Goal: Task Accomplishment & Management: Manage account settings

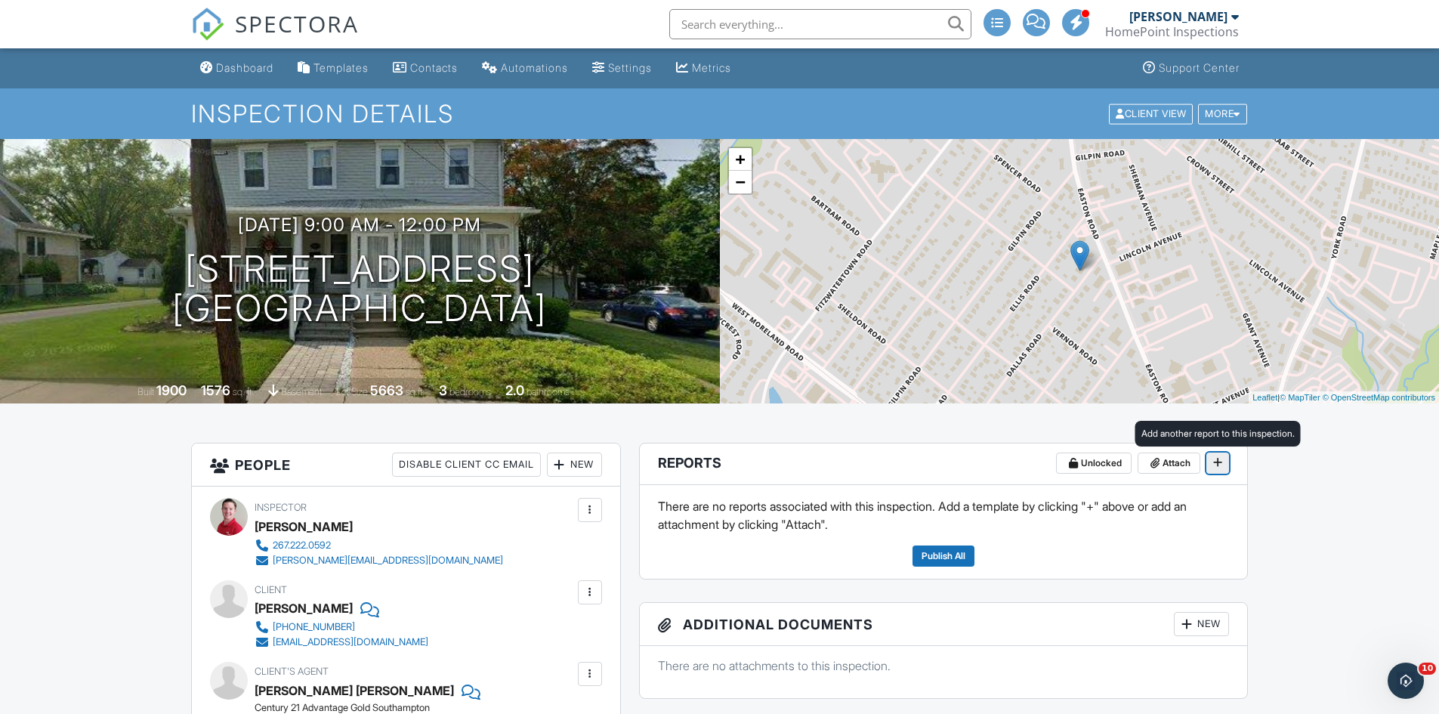
click at [1212, 464] on span at bounding box center [1217, 462] width 15 height 15
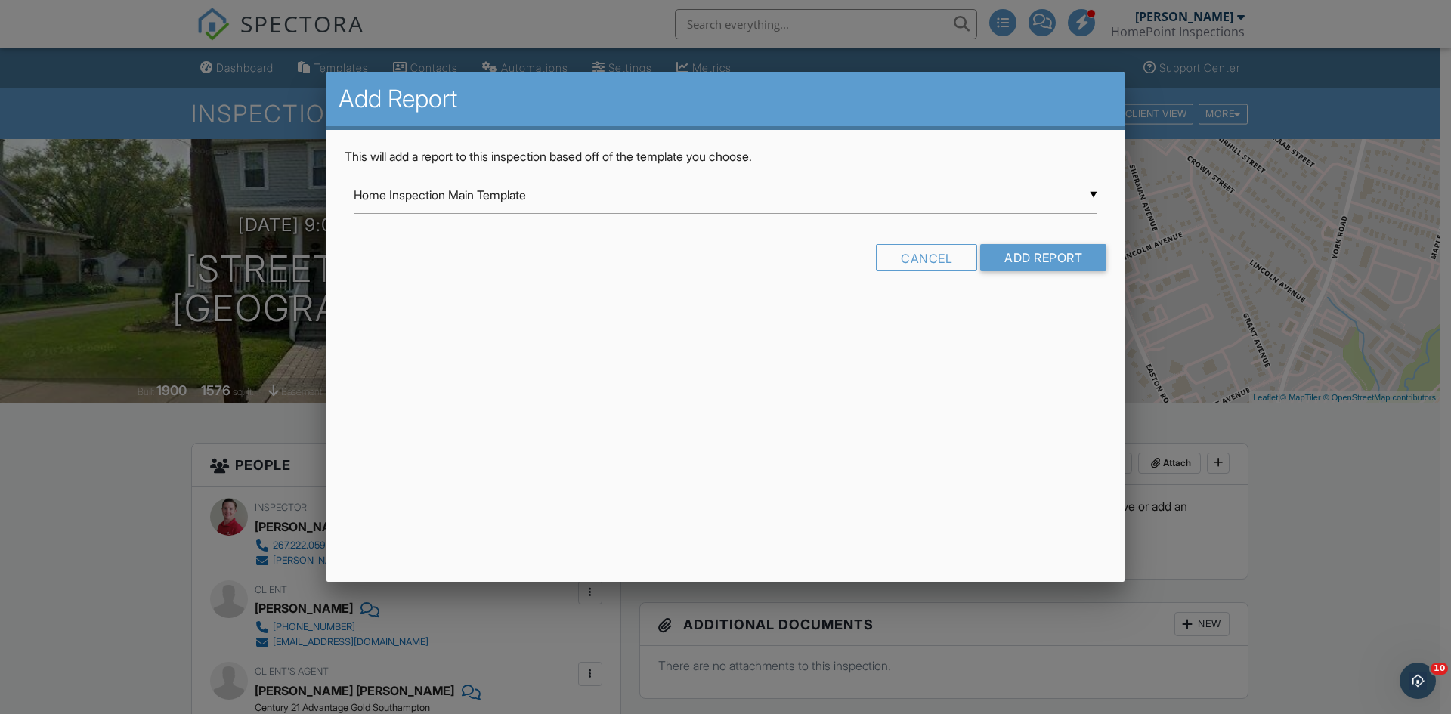
click at [1028, 239] on form "▼ Home Inspection Main Template Home Inspection Main Template HomePoint Templat…" at bounding box center [726, 230] width 762 height 106
click at [1028, 240] on form "▼ Home Inspection Main Template Home Inspection Main Template HomePoint Templat…" at bounding box center [726, 230] width 762 height 106
click at [1024, 255] on input "Add Report" at bounding box center [1043, 257] width 126 height 27
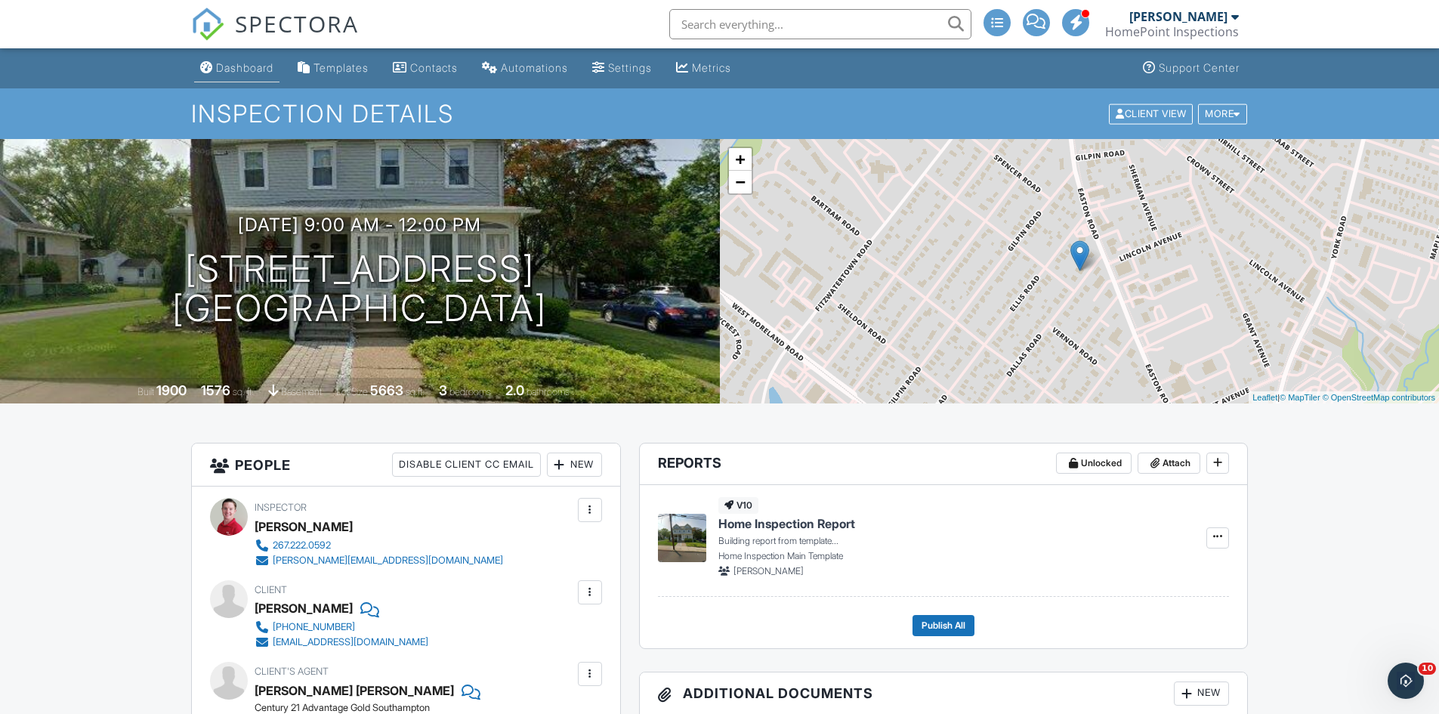
click at [219, 60] on link "Dashboard" at bounding box center [236, 68] width 85 height 28
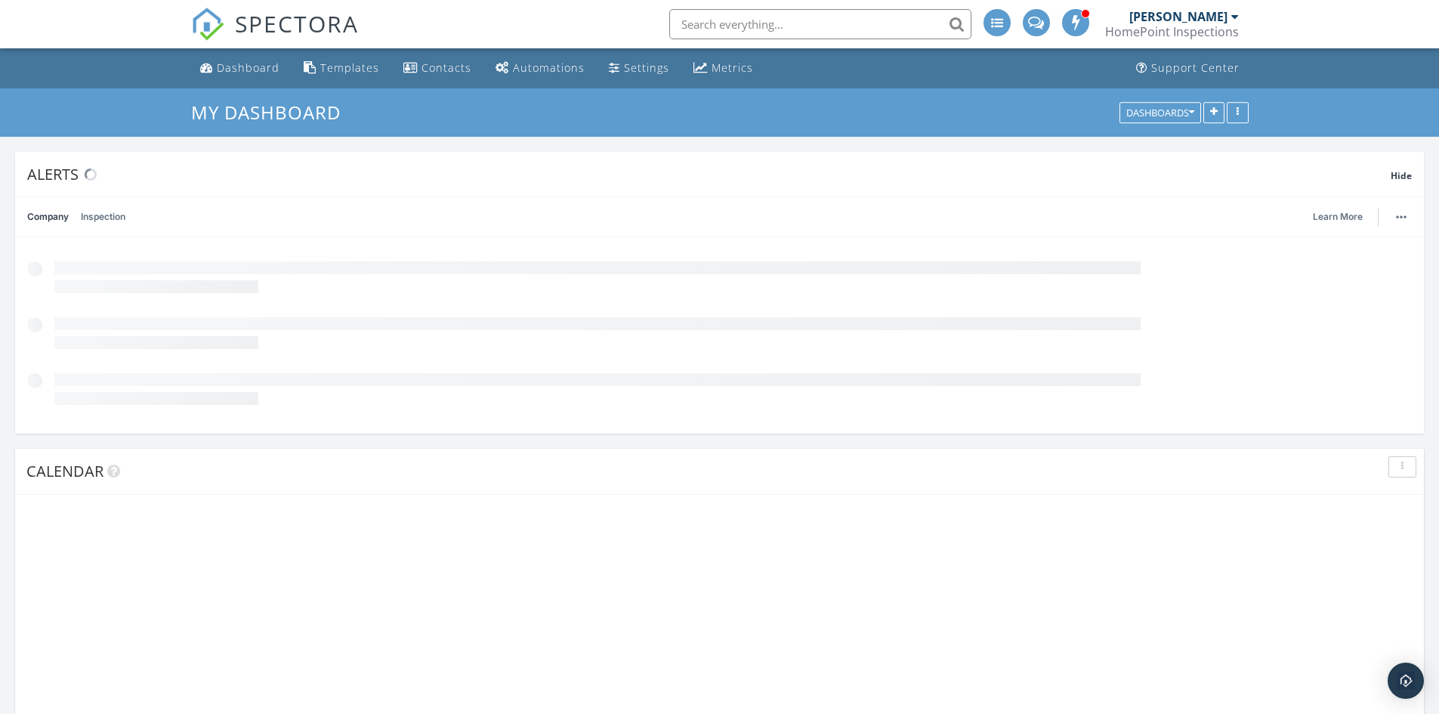
scroll to position [287, 578]
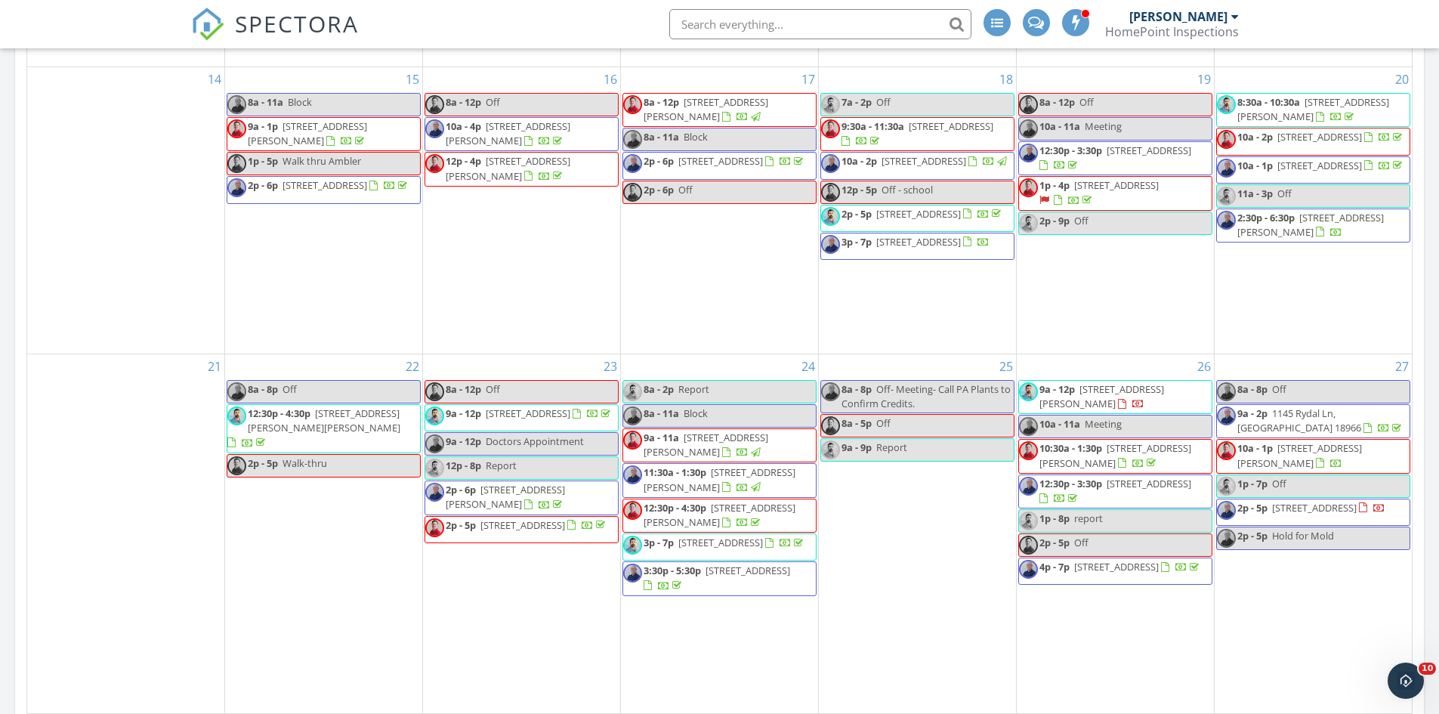
scroll to position [1079, 0]
click at [1326, 456] on span "1620 Reed St, Philadelphia 19146" at bounding box center [1300, 456] width 125 height 28
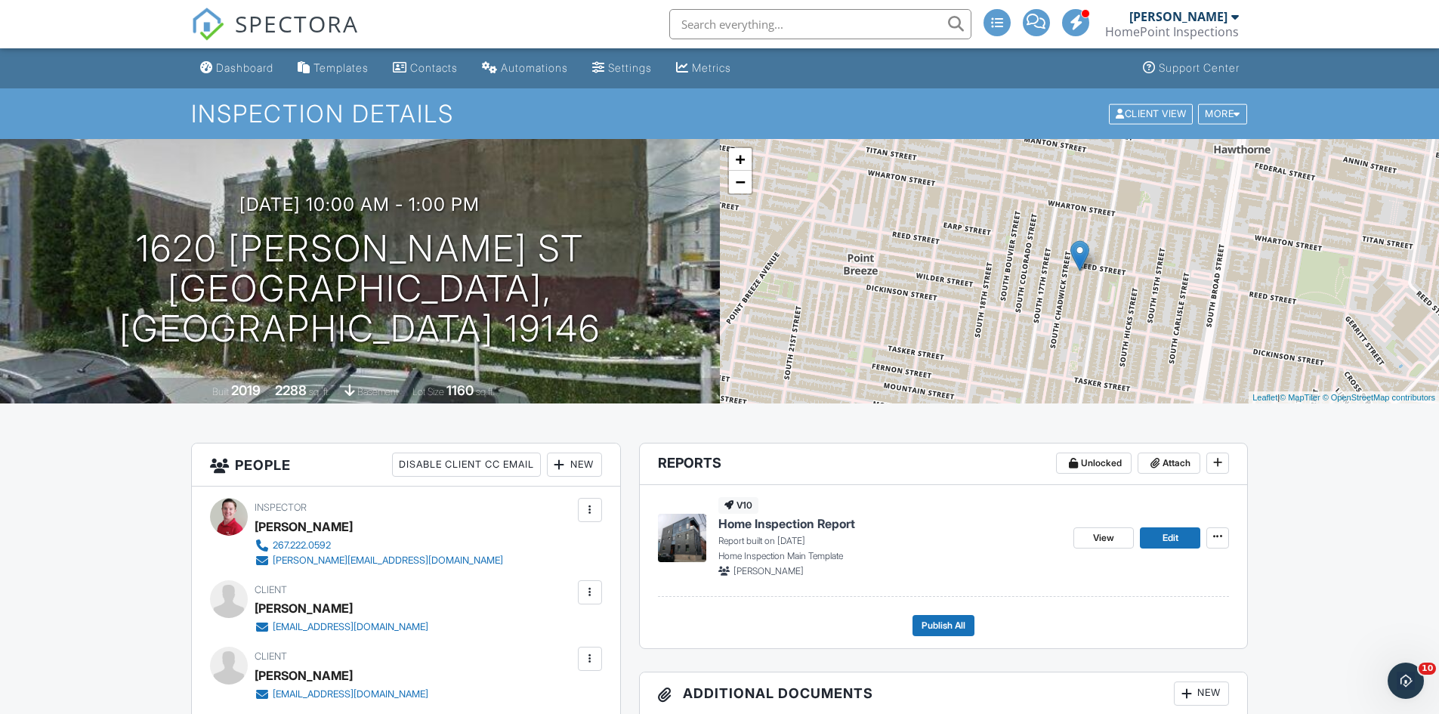
click at [1190, 463] on span "Attach" at bounding box center [1177, 463] width 28 height 15
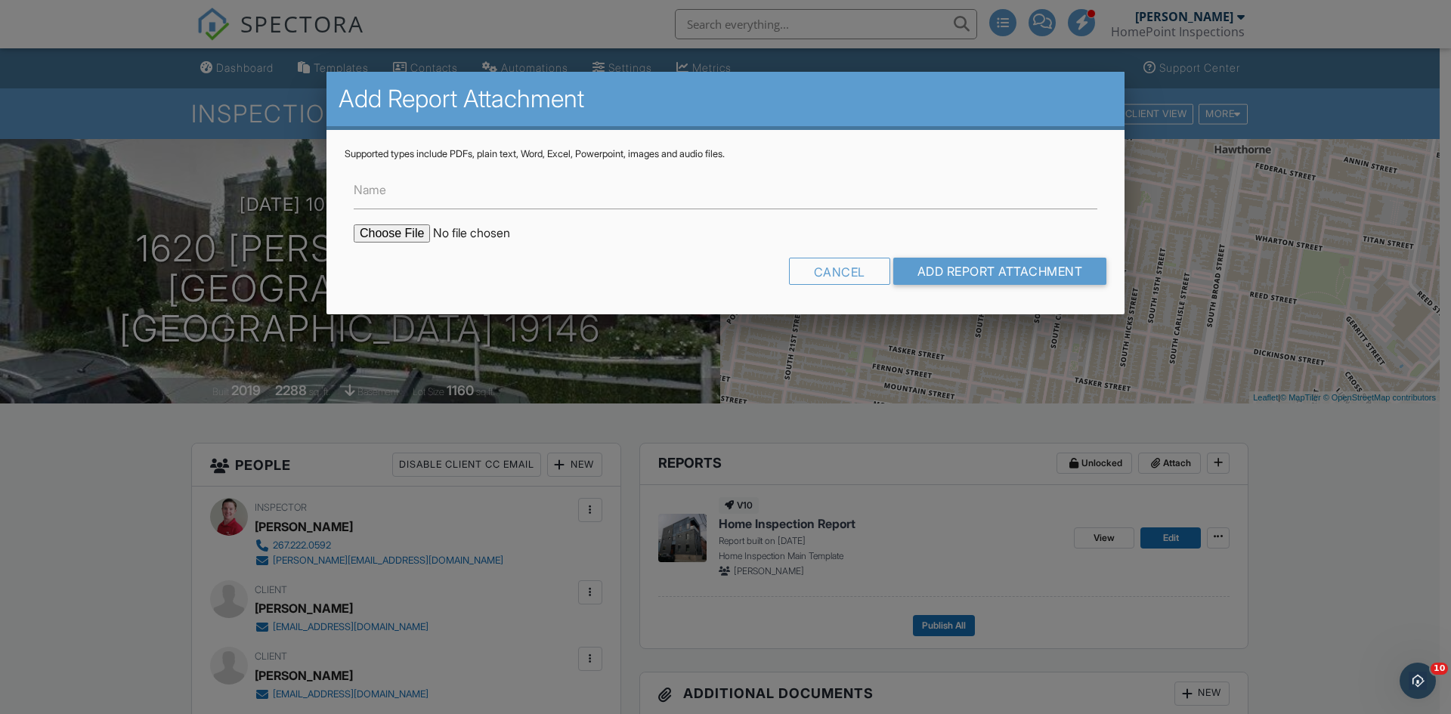
click at [393, 247] on form "Name Cancel Add Report Attachment" at bounding box center [726, 228] width 762 height 136
click at [391, 243] on form "Name Cancel Add Report Attachment" at bounding box center [726, 228] width 762 height 136
click at [390, 240] on input "file" at bounding box center [482, 233] width 257 height 18
type input "C:\fakepath\Termite Report 1620 [PERSON_NAME] St.pdf"
click at [935, 276] on input "Add Report Attachment" at bounding box center [1000, 271] width 214 height 27
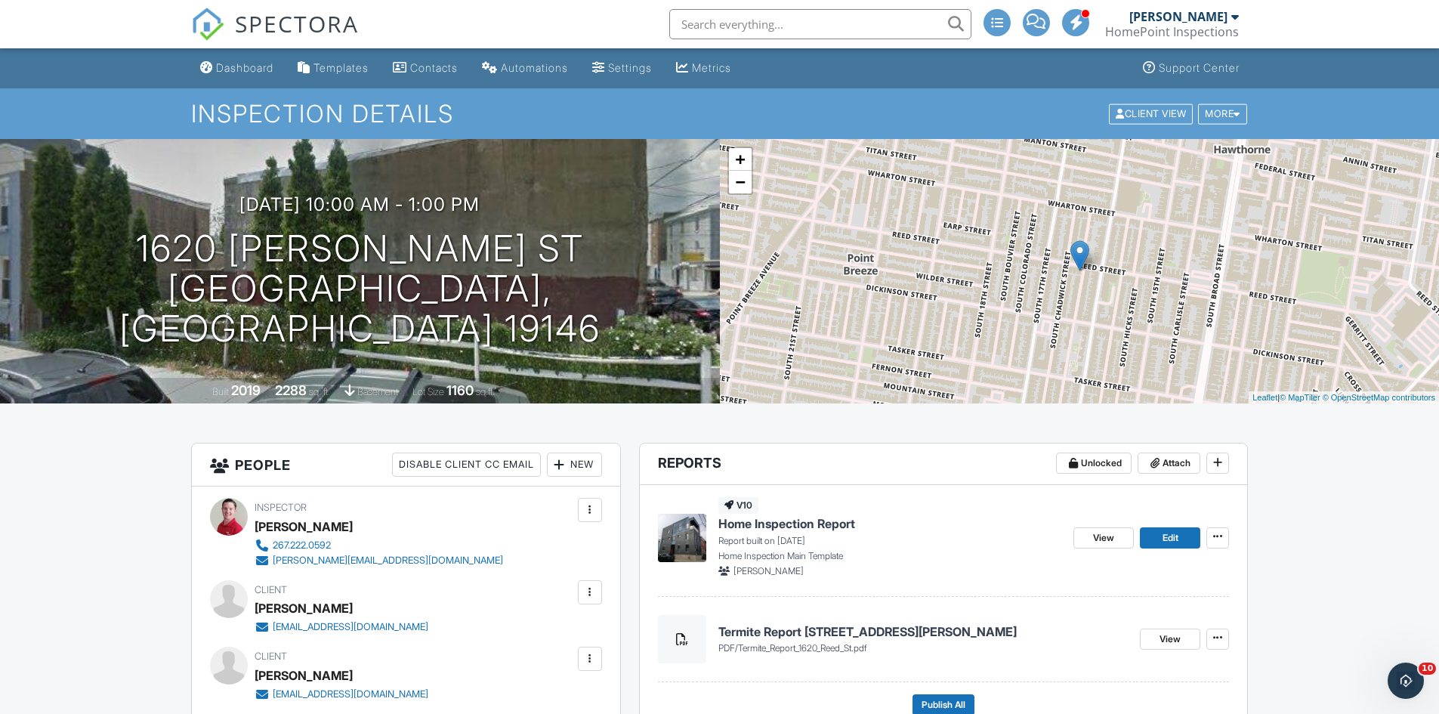
click at [63, 215] on div "09/27/2025 10:00 am - 1:00 pm 1620 Reed St Philadelphia, PA 19146" at bounding box center [360, 271] width 720 height 154
click at [127, 266] on div "09/27/2025 10:00 am - 1:00 pm 1620 Reed St Philadelphia, PA 19146" at bounding box center [360, 271] width 720 height 154
click at [140, 199] on div "09/27/2025 10:00 am - 1:00 pm 1620 Reed St Philadelphia, PA 19146 Built 2019 22…" at bounding box center [360, 271] width 720 height 264
click at [212, 23] on img at bounding box center [207, 24] width 33 height 33
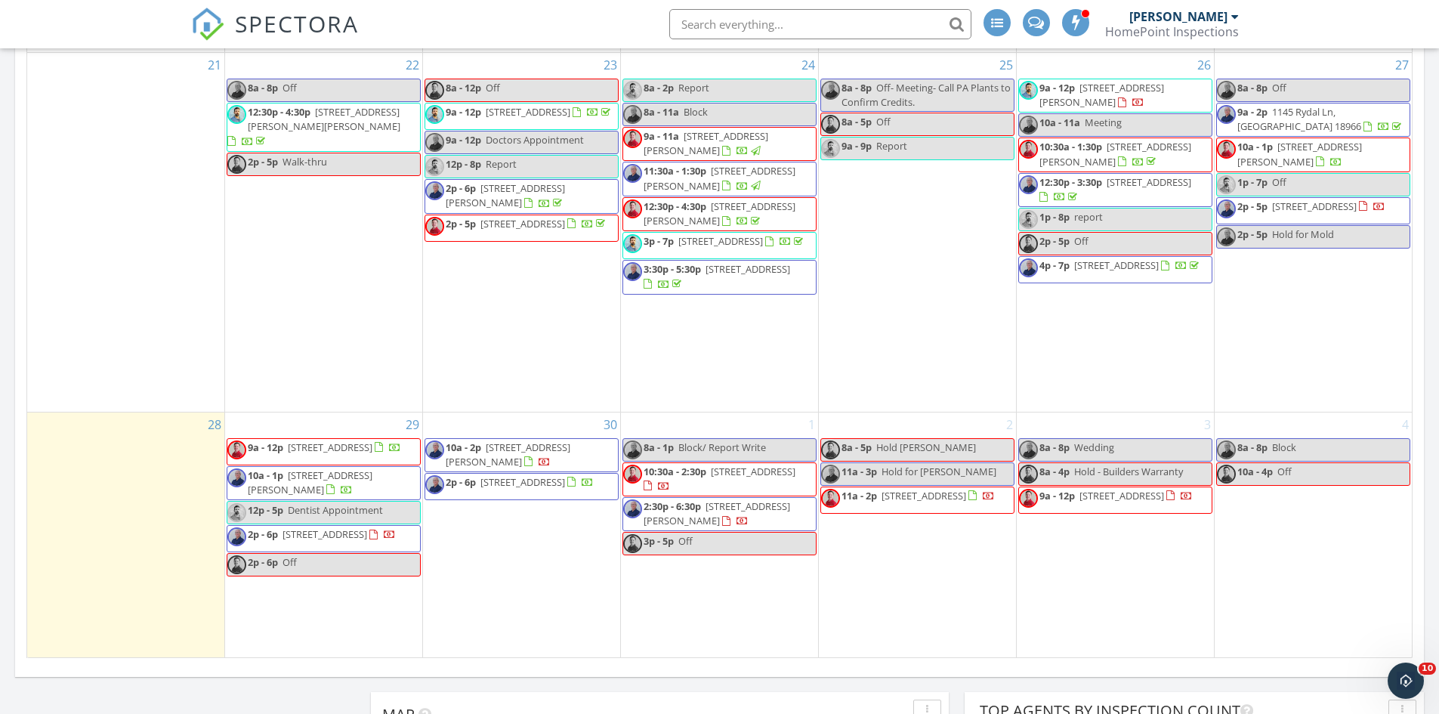
scroll to position [1285, 0]
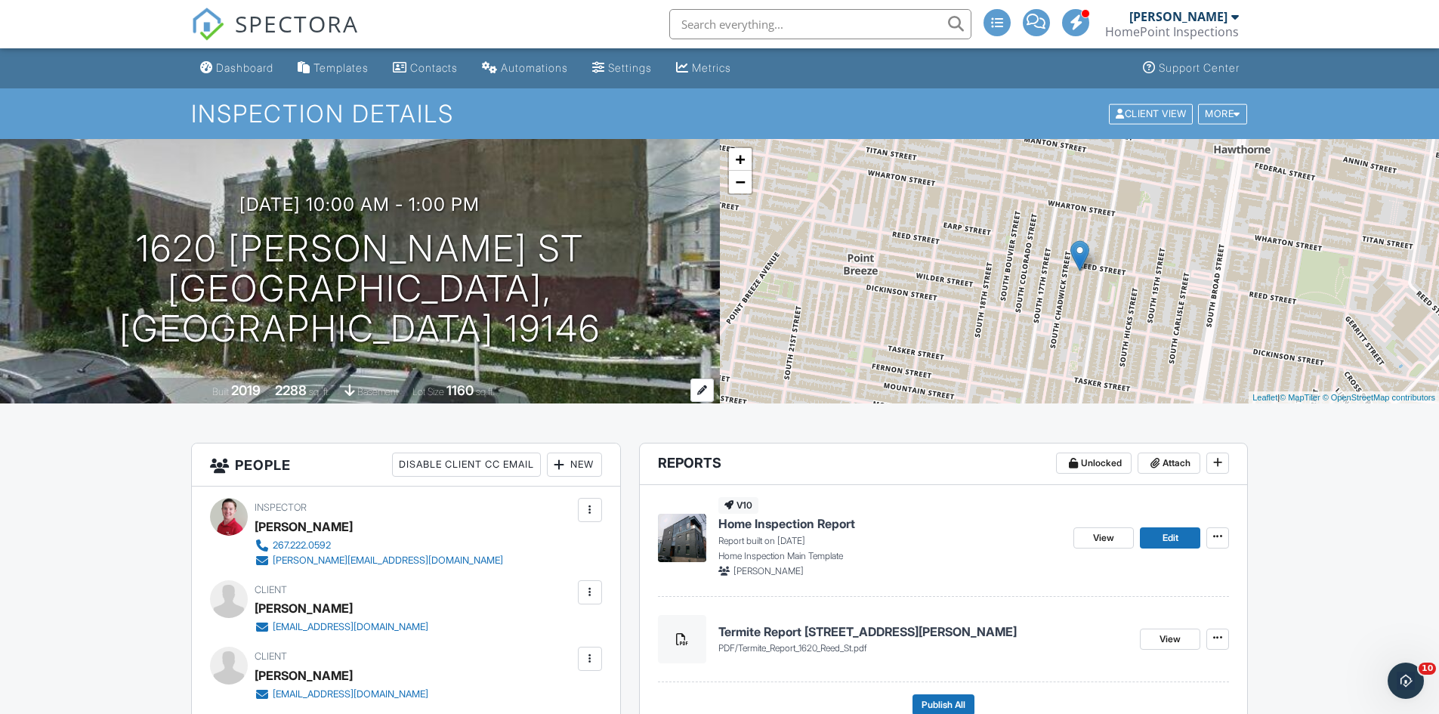
click at [710, 394] on div at bounding box center [702, 390] width 23 height 23
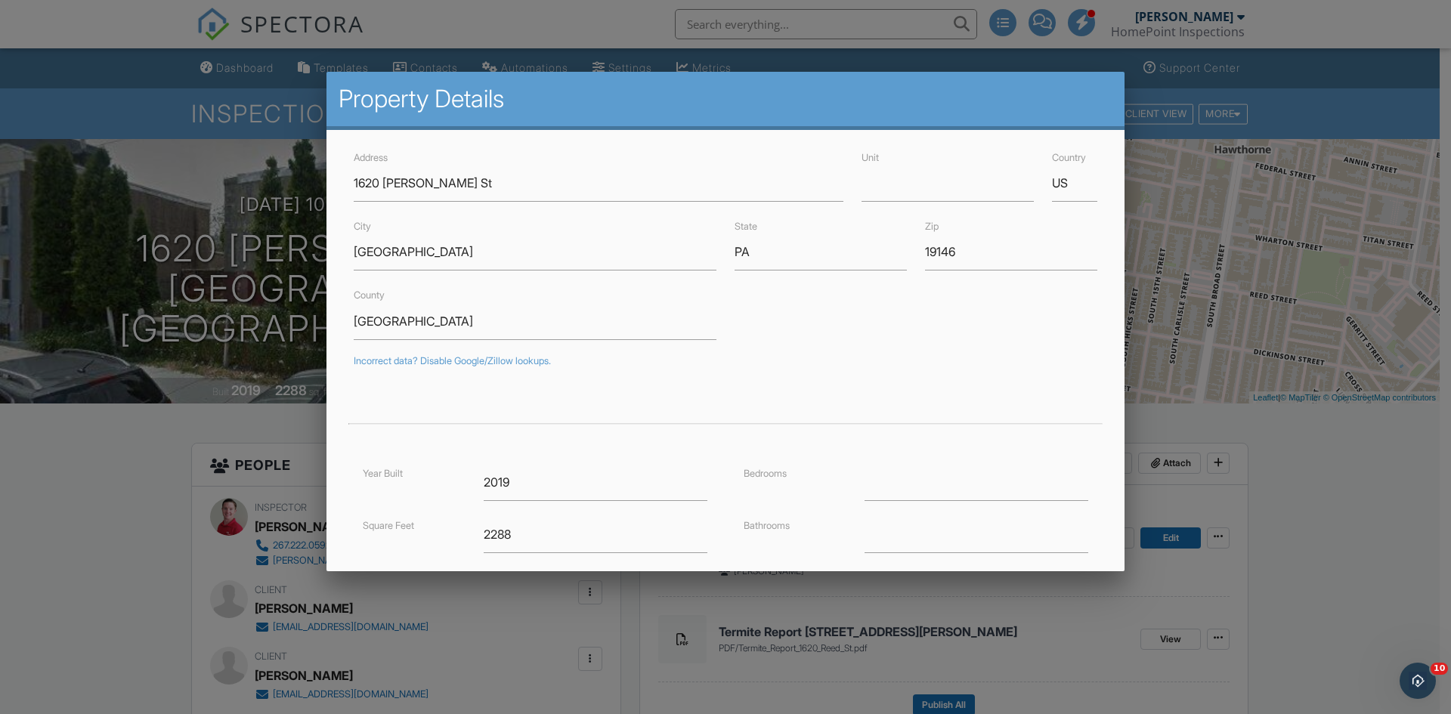
click at [164, 475] on div at bounding box center [725, 370] width 1451 height 892
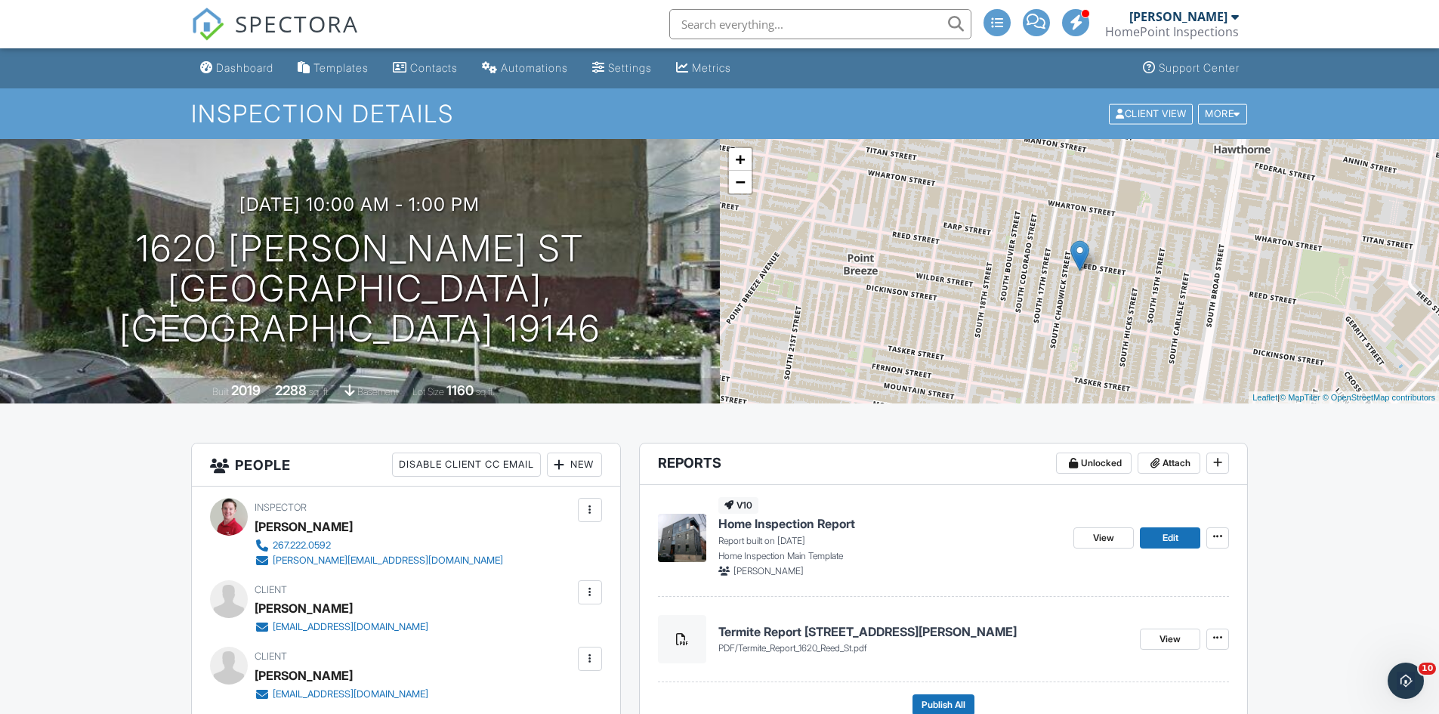
click at [1157, 543] on link "Edit" at bounding box center [1170, 537] width 60 height 21
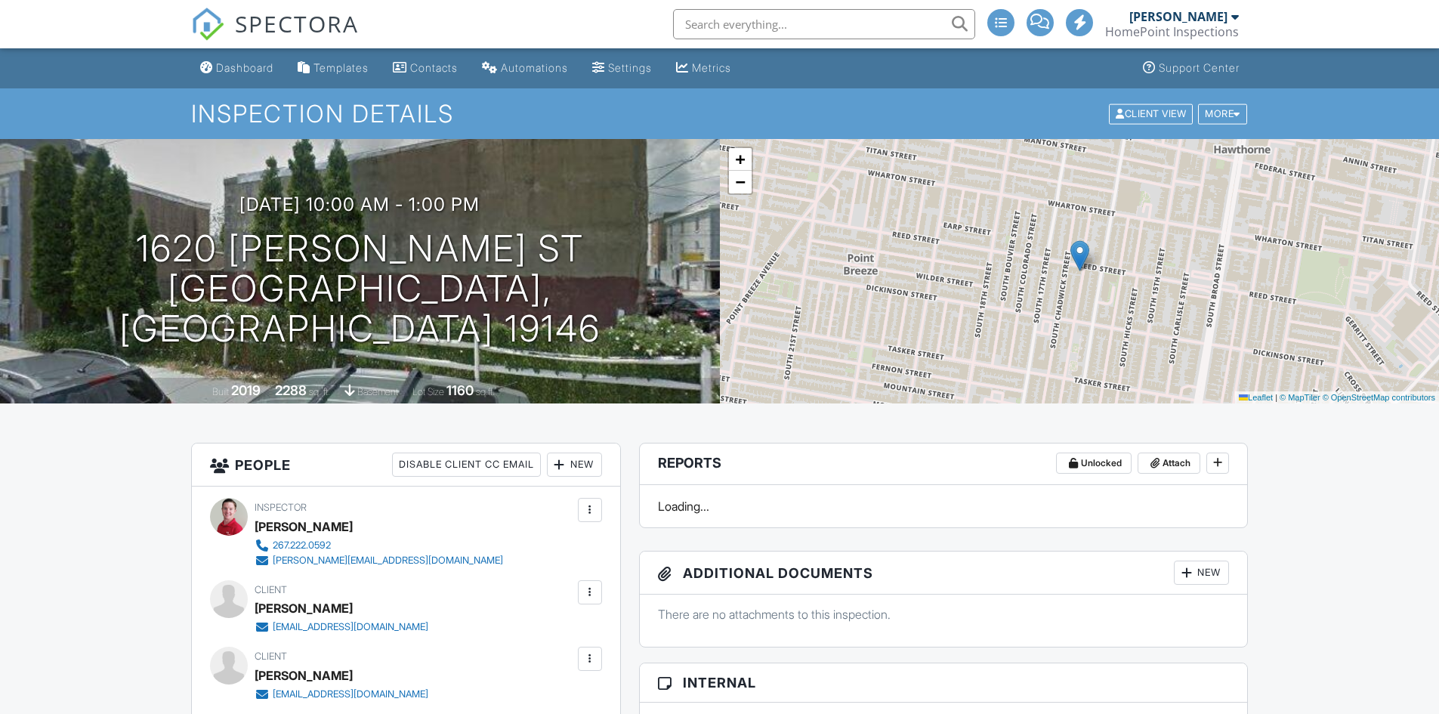
drag, startPoint x: 0, startPoint y: 0, endPoint x: 258, endPoint y: 4, distance: 257.7
